Goal: Task Accomplishment & Management: Complete application form

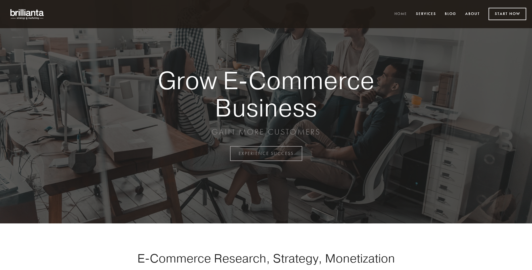
scroll to position [1510, 0]
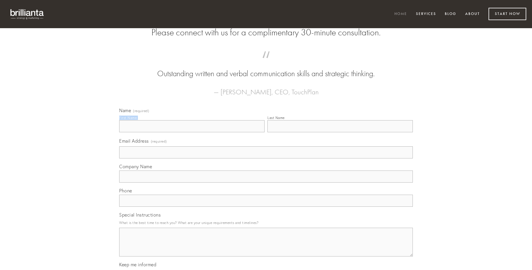
type input "[PERSON_NAME]"
click at [340, 132] on input "Last Name" at bounding box center [340, 126] width 145 height 12
type input "[PERSON_NAME]"
click at [266, 159] on input "Email Address (required)" at bounding box center [266, 153] width 294 height 12
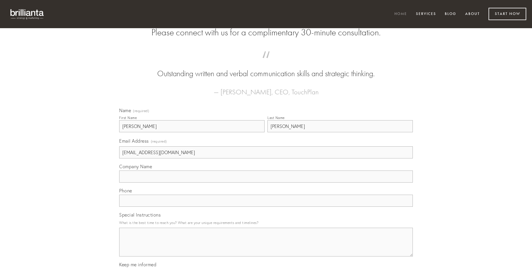
type input "[EMAIL_ADDRESS][DOMAIN_NAME]"
click at [266, 183] on input "Company Name" at bounding box center [266, 177] width 294 height 12
type input "crastinus"
click at [266, 207] on input "text" at bounding box center [266, 201] width 294 height 12
click at [266, 248] on textarea "Special Instructions" at bounding box center [266, 242] width 294 height 29
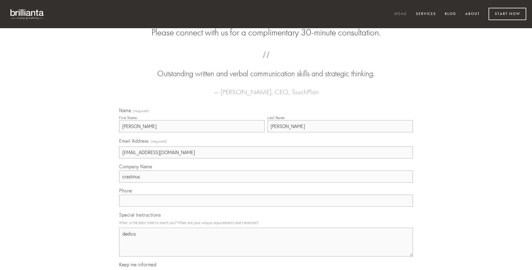
type textarea "dedico"
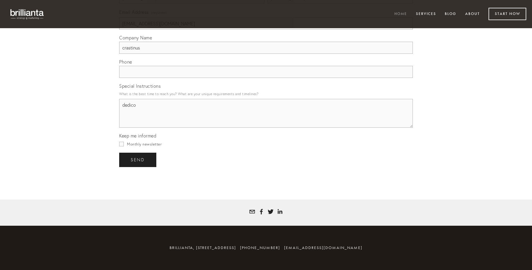
click at [138, 160] on span "send" at bounding box center [138, 160] width 14 height 5
